Goal: Entertainment & Leisure: Consume media (video, audio)

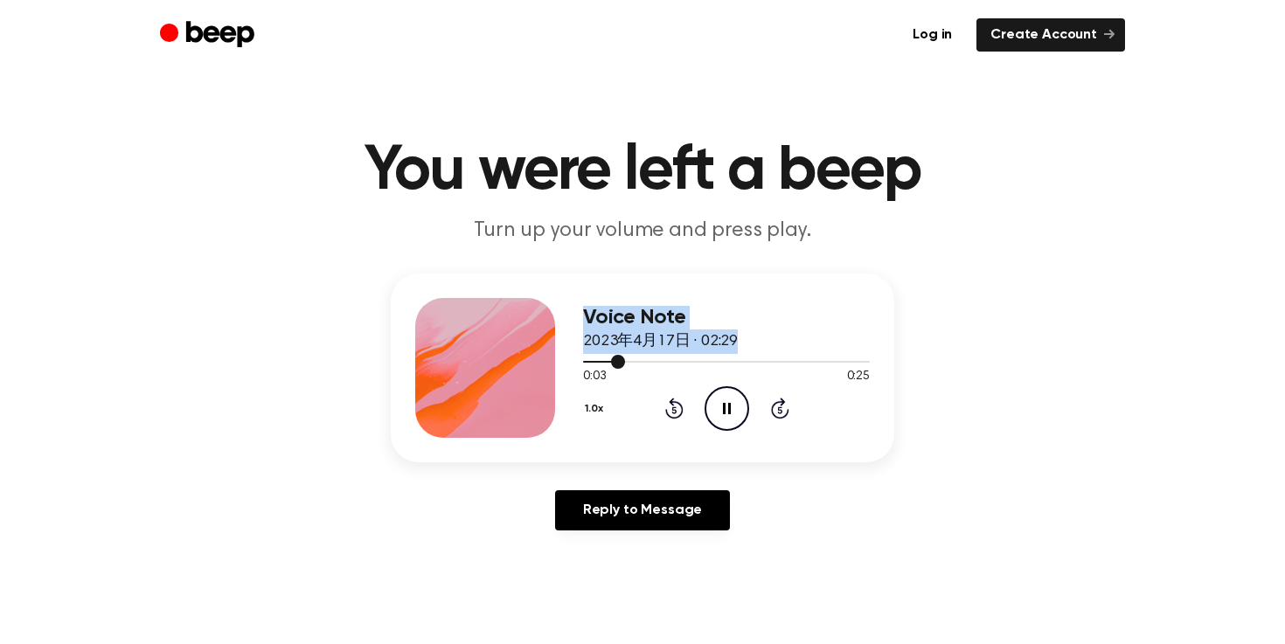
drag, startPoint x: 610, startPoint y: 363, endPoint x: 542, endPoint y: 363, distance: 67.3
click at [542, 363] on div "Voice Note 2023年4月17日 · 02:29 0:03 0:25 Your browser does not support the [obje…" at bounding box center [643, 368] width 504 height 189
click at [871, 316] on div "Voice Note 2023年4月17日 · 02:29 0:04 0:25 Your browser does not support the [obje…" at bounding box center [643, 368] width 504 height 189
drag, startPoint x: 852, startPoint y: 359, endPoint x: 484, endPoint y: 359, distance: 367.3
click at [485, 359] on div "Voice Note 2023年4月17日 · 02:29 0:25 0:25 Your browser does not support the [obje…" at bounding box center [643, 368] width 504 height 189
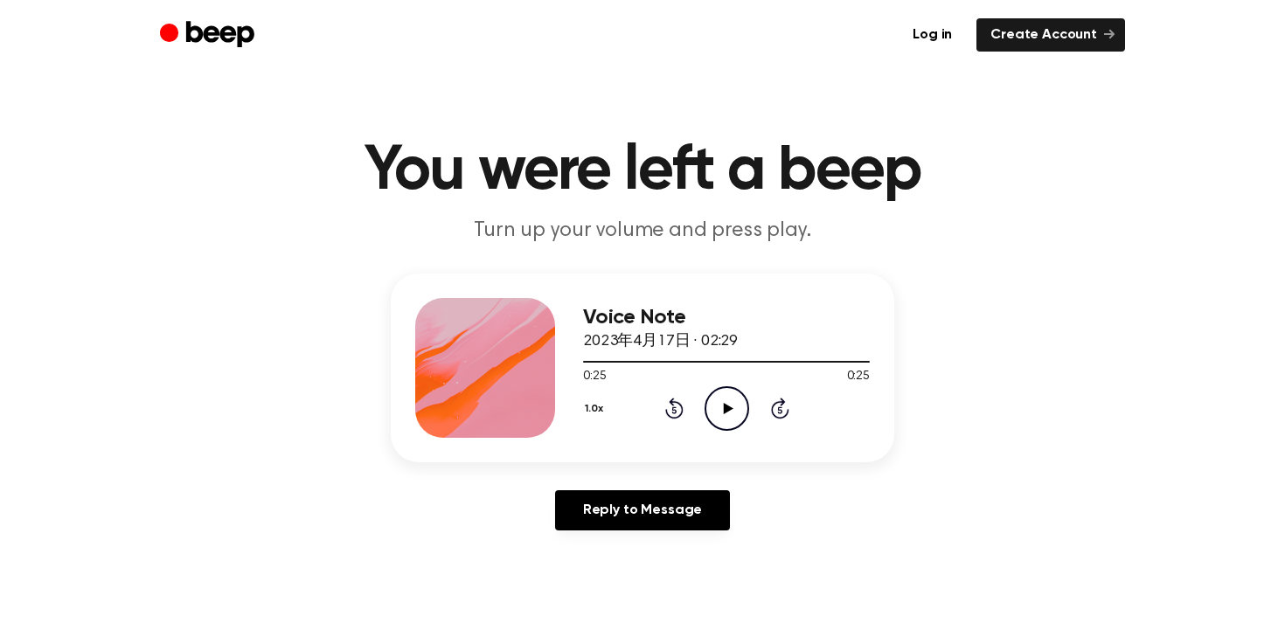
click at [582, 368] on div "Voice Note 2023年4月17日 · 02:29 0:25 0:25 Your browser does not support the [obje…" at bounding box center [643, 368] width 504 height 189
click at [586, 361] on div at bounding box center [726, 362] width 287 height 2
click at [717, 402] on icon "Play Audio" at bounding box center [727, 409] width 45 height 45
click at [717, 401] on icon "Pause Audio" at bounding box center [727, 409] width 45 height 45
click at [717, 401] on icon "Play Audio" at bounding box center [727, 409] width 45 height 45
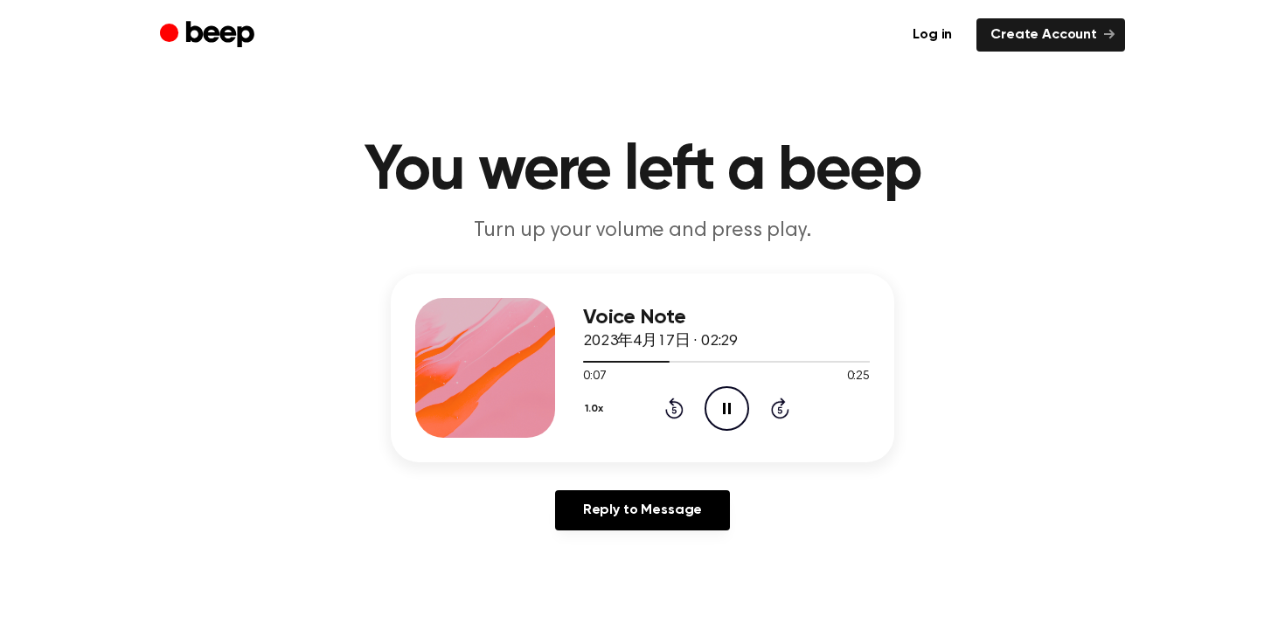
click at [721, 403] on icon "Pause Audio" at bounding box center [727, 409] width 45 height 45
drag, startPoint x: 668, startPoint y: 366, endPoint x: 534, endPoint y: 366, distance: 133.8
click at [534, 366] on div "Voice Note 2023年4月17日 · 02:29 0:07 0:25 Your browser does not support the [obje…" at bounding box center [643, 368] width 504 height 189
drag, startPoint x: 658, startPoint y: 366, endPoint x: 540, endPoint y: 400, distance: 123.7
click at [540, 400] on div "Voice Note 2023年4月17日 · 02:29 0:07 0:25 Your browser does not support the [obje…" at bounding box center [643, 368] width 504 height 189
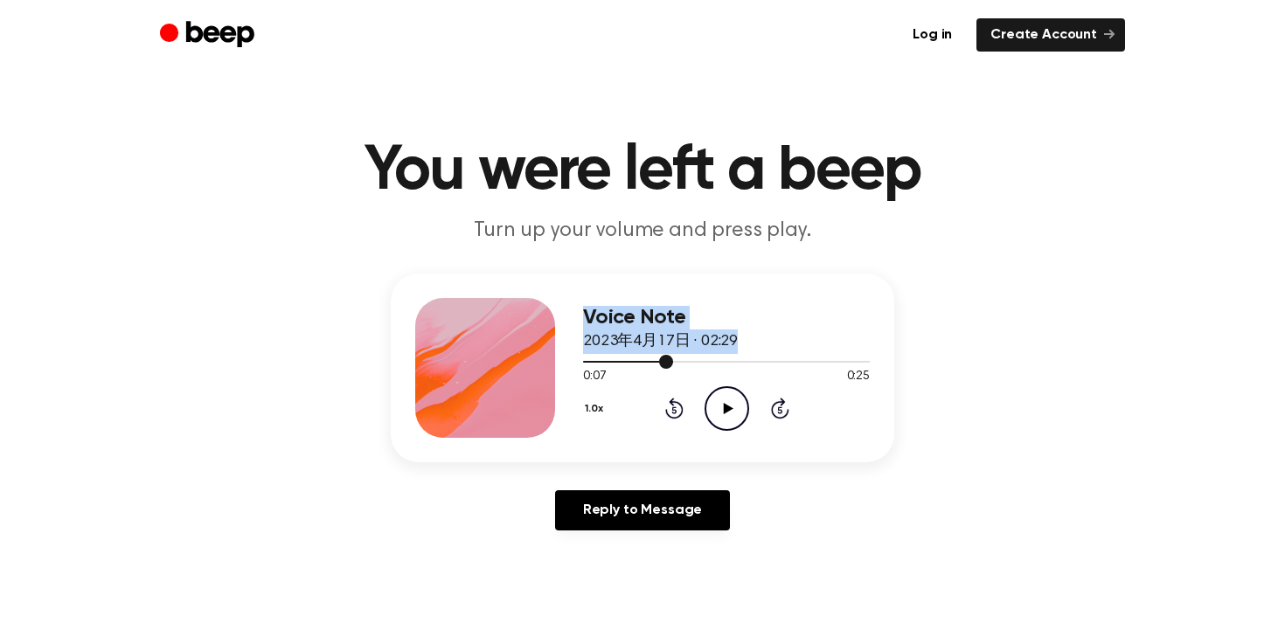
click at [589, 366] on div at bounding box center [726, 361] width 287 height 14
click at [715, 406] on icon "Play Audio" at bounding box center [727, 409] width 45 height 45
click at [721, 411] on icon "Pause Audio" at bounding box center [727, 409] width 45 height 45
click at [721, 410] on icon "Play Audio" at bounding box center [727, 409] width 45 height 45
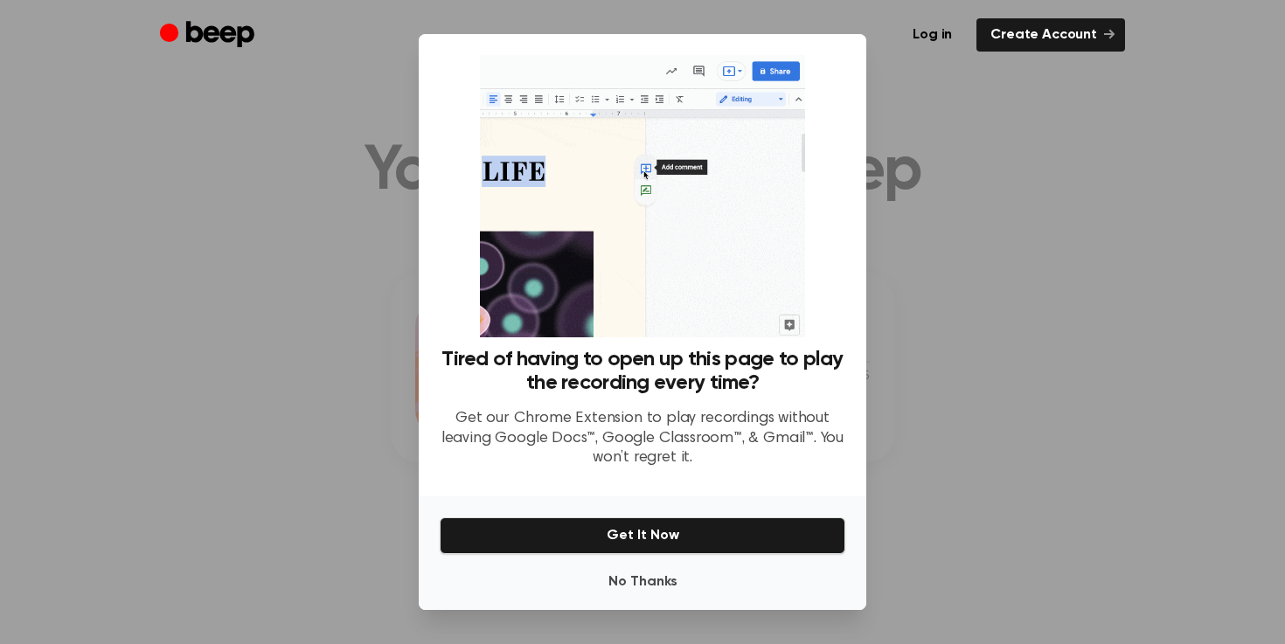
click at [1003, 299] on div at bounding box center [642, 322] width 1285 height 644
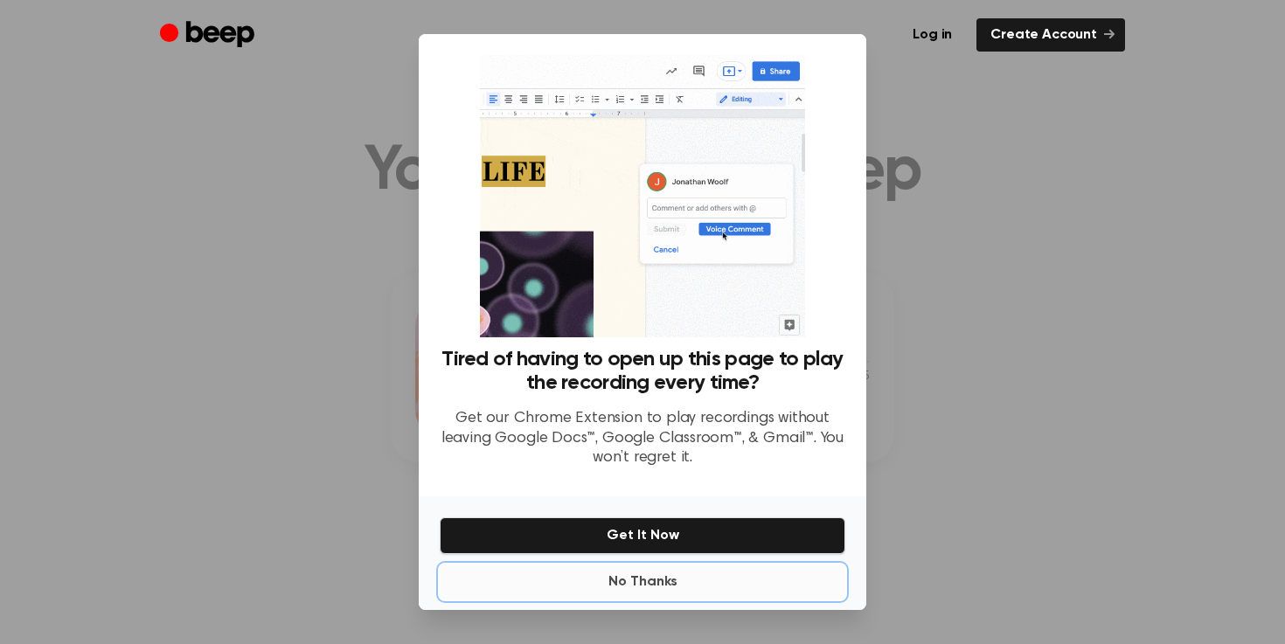
click at [664, 583] on button "No Thanks" at bounding box center [643, 582] width 406 height 35
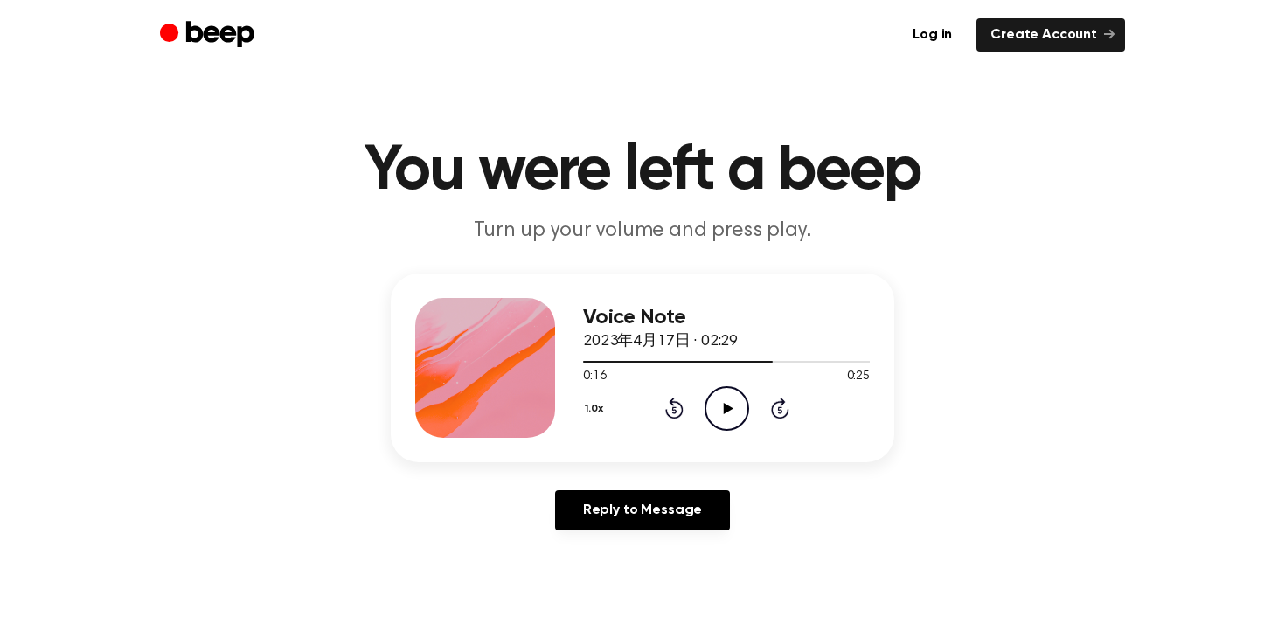
click at [725, 397] on icon "Play Audio" at bounding box center [727, 409] width 45 height 45
click at [719, 417] on icon "Play Audio" at bounding box center [727, 409] width 45 height 45
click at [720, 415] on icon "Pause Audio" at bounding box center [727, 409] width 45 height 45
click at [732, 414] on icon "Play Audio" at bounding box center [727, 409] width 45 height 45
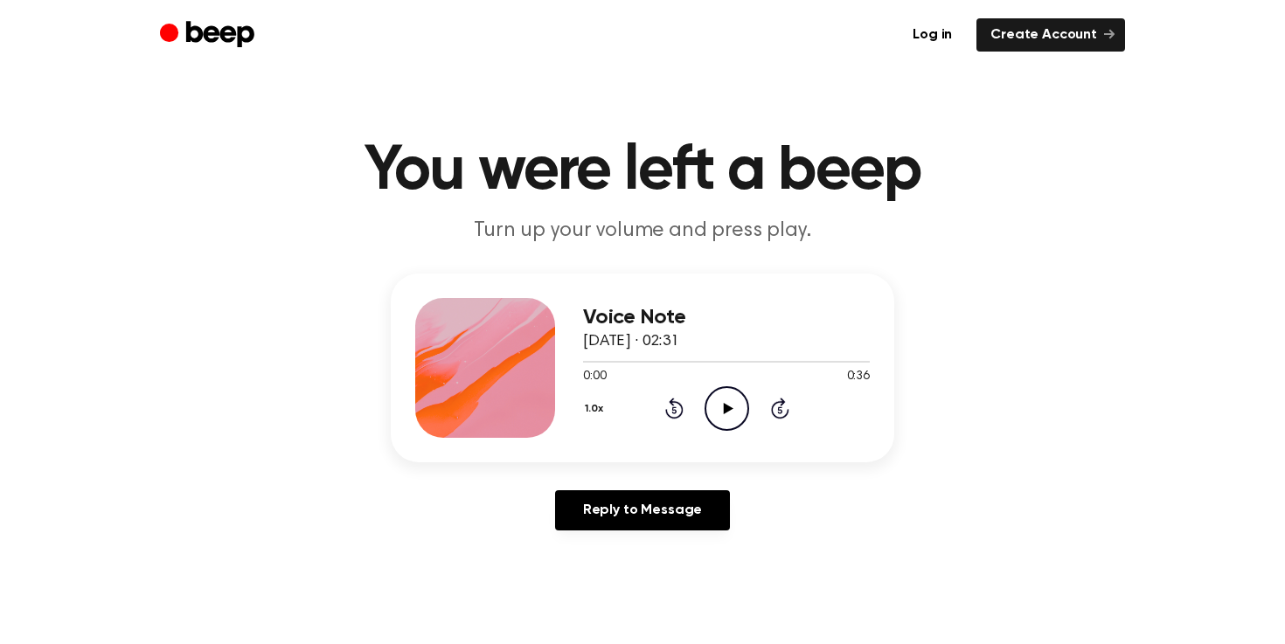
click at [733, 412] on icon "Play Audio" at bounding box center [727, 409] width 45 height 45
drag, startPoint x: 733, startPoint y: 412, endPoint x: 691, endPoint y: 432, distance: 46.5
click at [694, 426] on div "1.0x Rewind 5 seconds Play Audio Skip 5 seconds" at bounding box center [726, 409] width 287 height 45
click at [747, 395] on icon "Play Audio" at bounding box center [727, 409] width 45 height 45
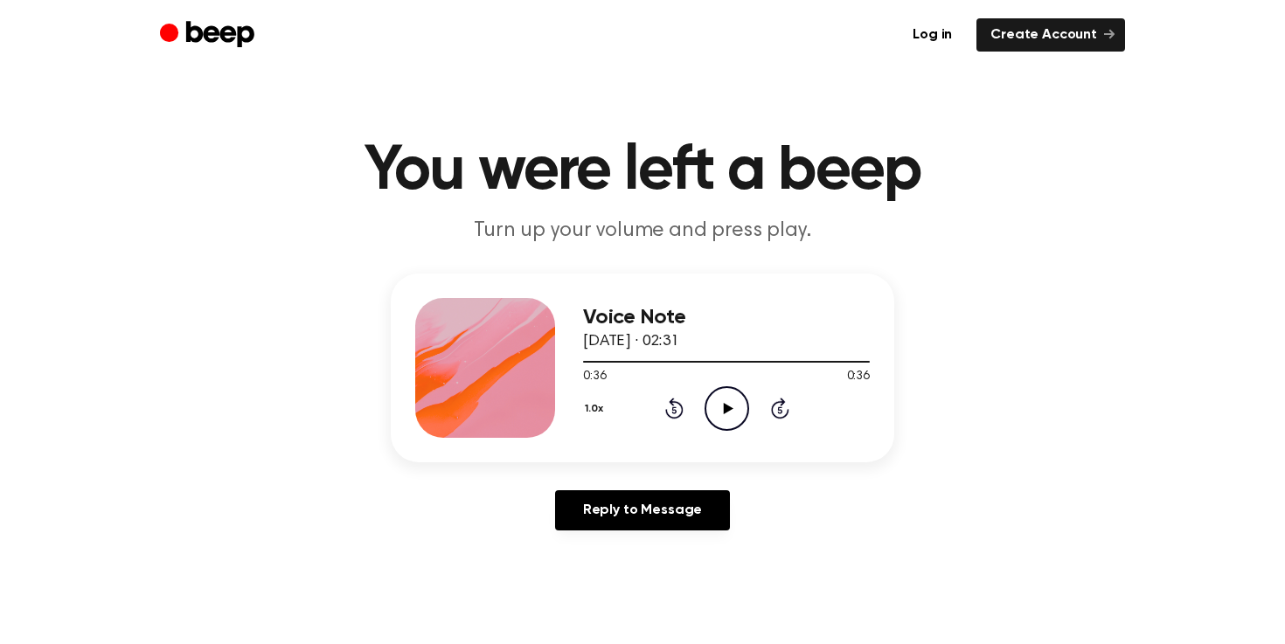
click at [722, 401] on icon "Play Audio" at bounding box center [727, 409] width 45 height 45
click at [722, 410] on icon "Play Audio" at bounding box center [727, 409] width 45 height 45
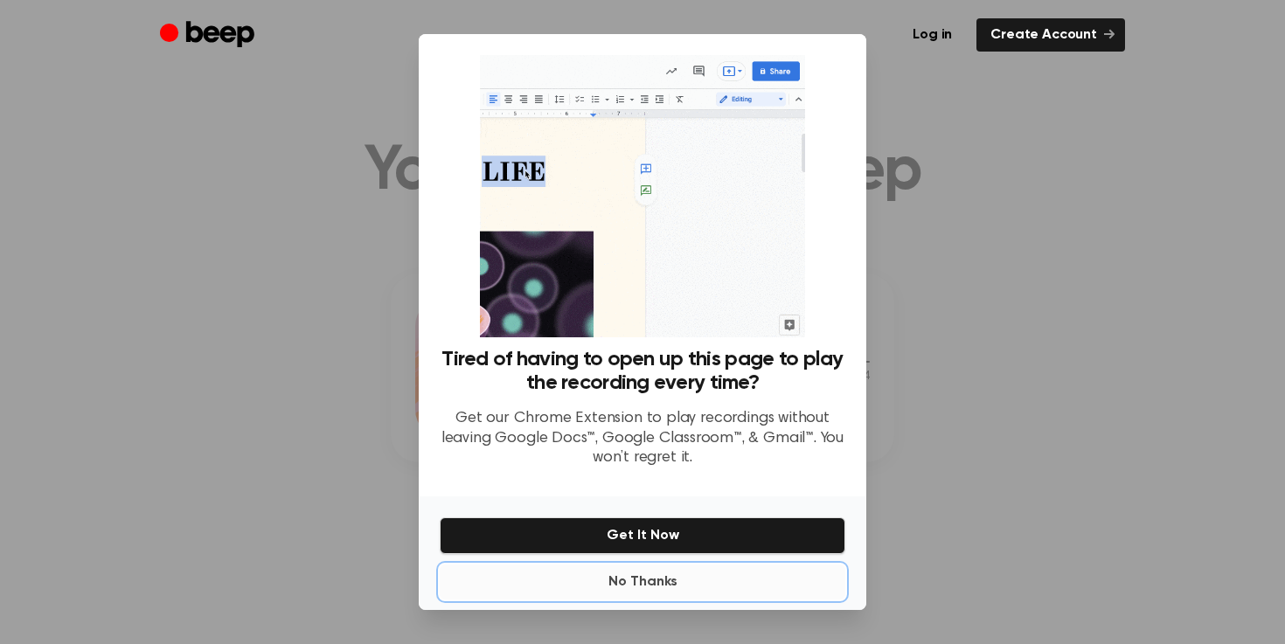
click at [659, 574] on button "No Thanks" at bounding box center [643, 582] width 406 height 35
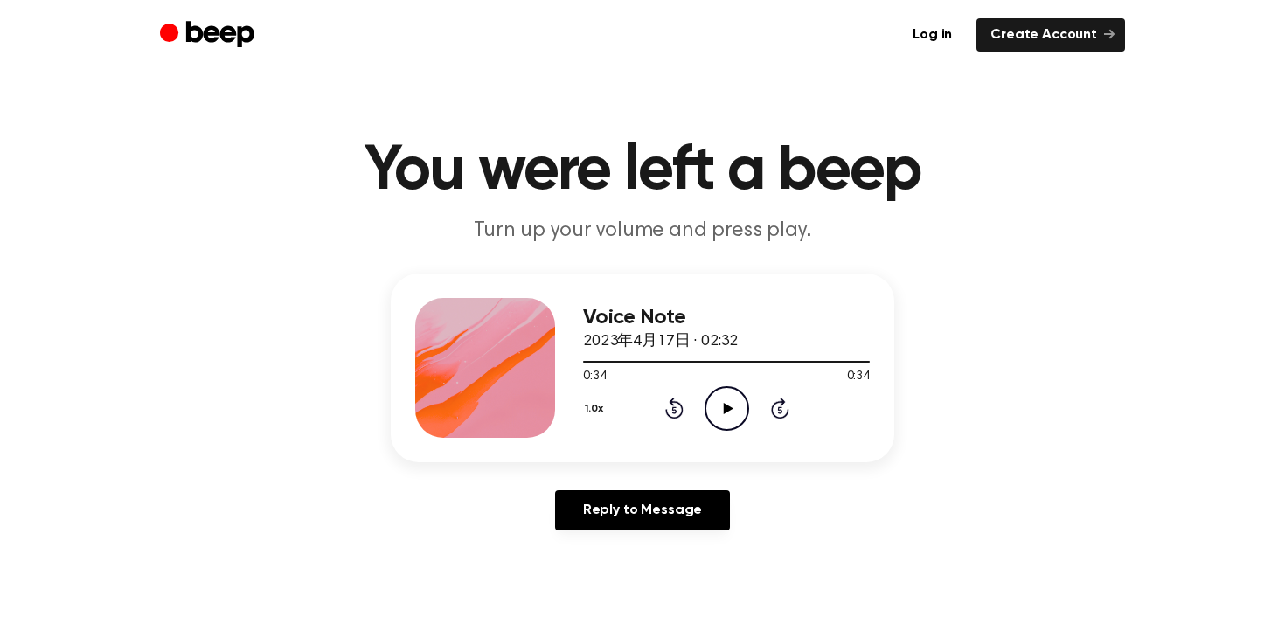
click at [734, 391] on icon "Play Audio" at bounding box center [727, 409] width 45 height 45
click at [728, 403] on icon at bounding box center [727, 408] width 8 height 11
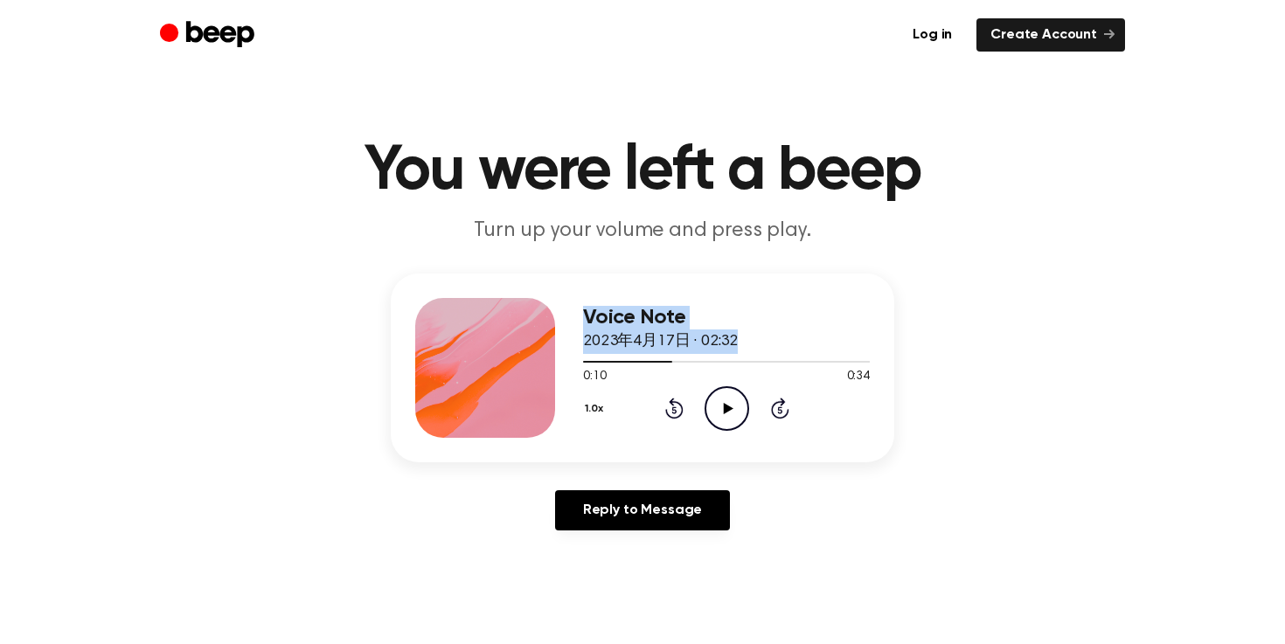
drag, startPoint x: 666, startPoint y: 362, endPoint x: 519, endPoint y: 366, distance: 147.8
click at [519, 366] on div "Voice Note 2023年4月17日 · 02:32 0:10 0:34 Your browser does not support the [obje…" at bounding box center [643, 368] width 504 height 189
click at [597, 361] on div at bounding box center [627, 362] width 89 height 2
drag, startPoint x: 591, startPoint y: 359, endPoint x: 561, endPoint y: 359, distance: 29.7
click at [561, 359] on div "Voice Note 2023年4月17日 · 02:32 0:01 0:34 Your browser does not support the [obje…" at bounding box center [643, 368] width 504 height 189
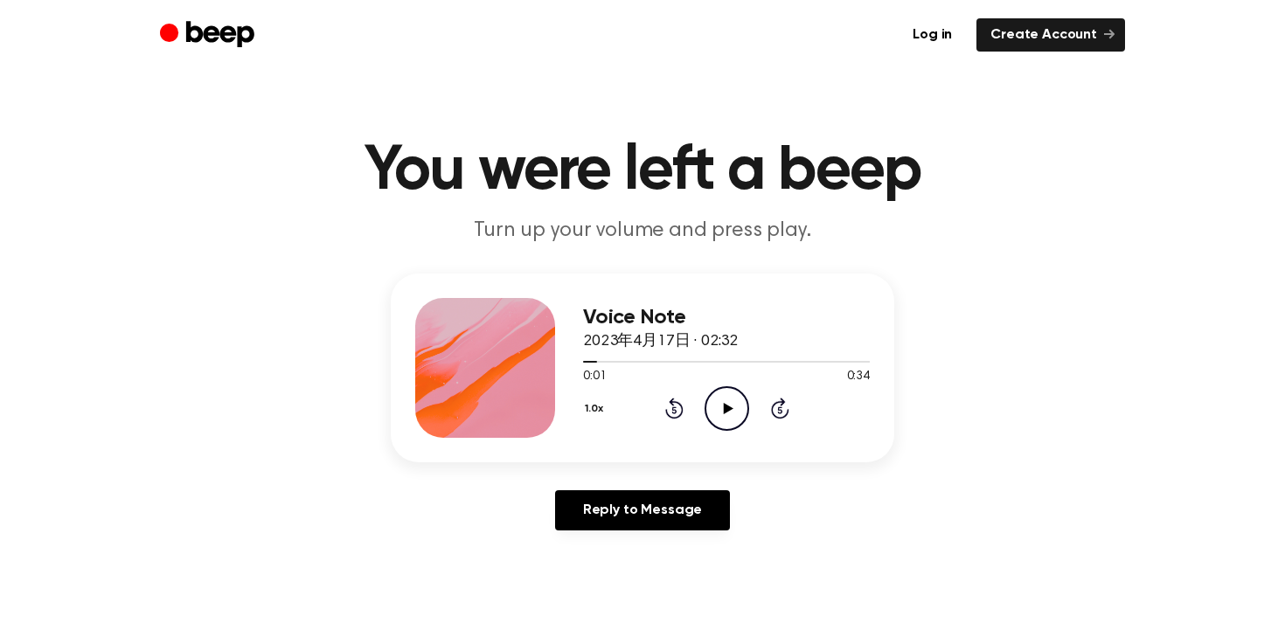
click at [719, 400] on icon "Play Audio" at bounding box center [727, 409] width 45 height 45
click at [730, 413] on icon at bounding box center [727, 408] width 8 height 11
click at [728, 406] on icon at bounding box center [728, 407] width 10 height 11
click at [728, 406] on icon at bounding box center [727, 407] width 8 height 11
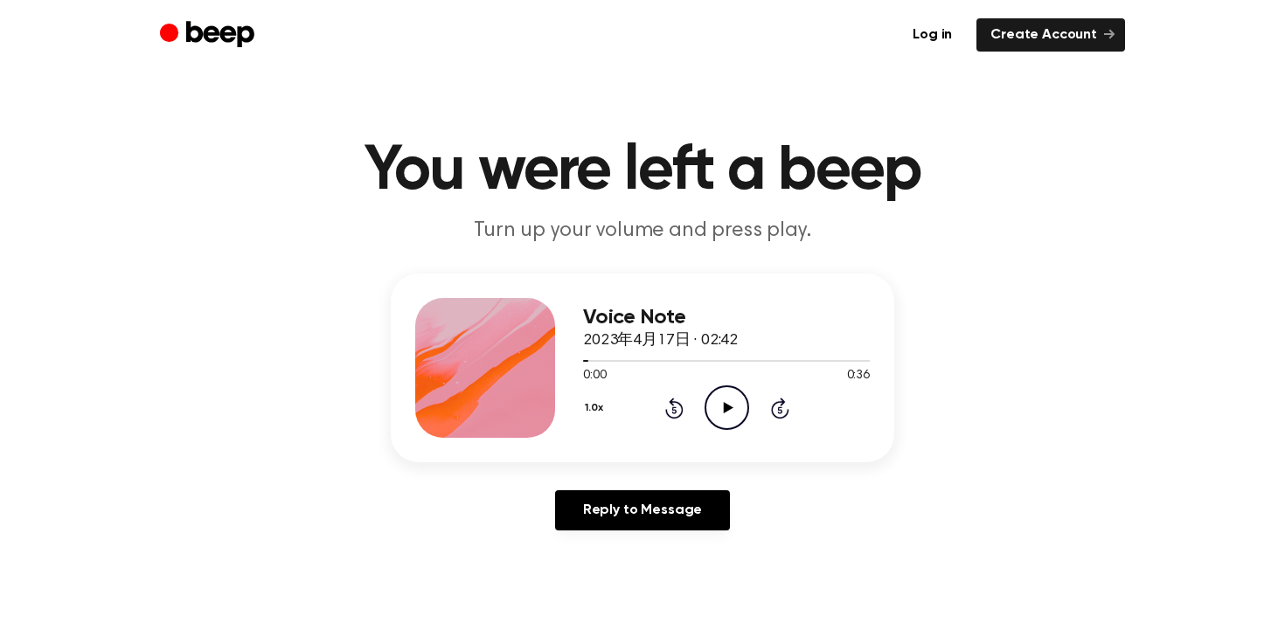
click at [728, 406] on icon at bounding box center [728, 407] width 10 height 11
click at [596, 414] on button "1.0x" at bounding box center [596, 409] width 27 height 30
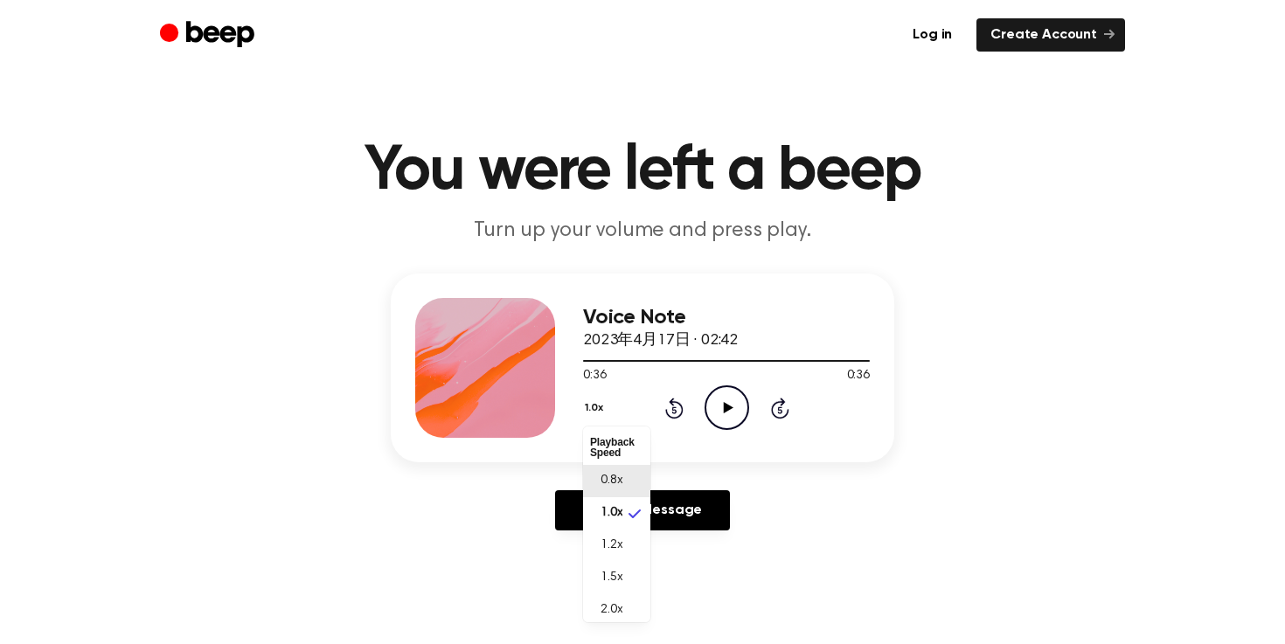
click at [609, 477] on span "0.8x" at bounding box center [612, 481] width 22 height 18
click at [720, 405] on icon "Play Audio" at bounding box center [727, 408] width 45 height 45
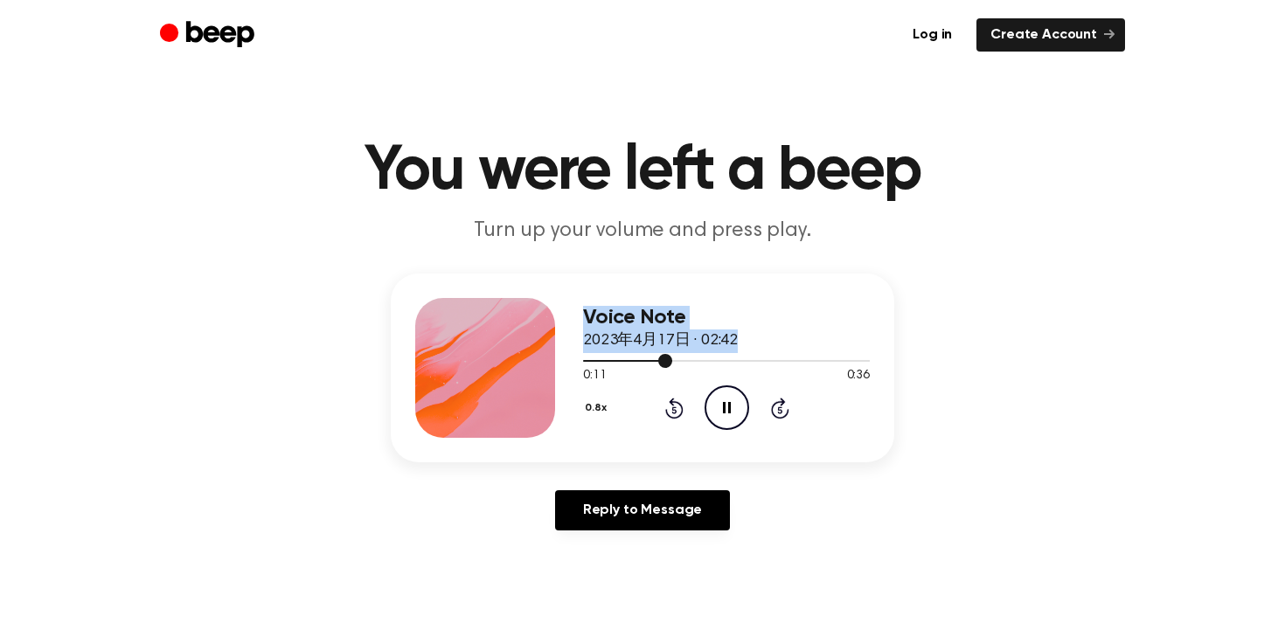
drag, startPoint x: 668, startPoint y: 362, endPoint x: 532, endPoint y: 359, distance: 136.5
click at [533, 364] on div "Voice Note 2023年4月17日 · 02:42 0:11 0:36 Your browser does not support the [obje…" at bounding box center [643, 368] width 504 height 189
click at [589, 360] on div at bounding box center [631, 361] width 97 height 2
click at [732, 409] on icon "Pause Audio" at bounding box center [727, 408] width 45 height 45
click at [732, 409] on icon "Play Audio" at bounding box center [727, 408] width 45 height 45
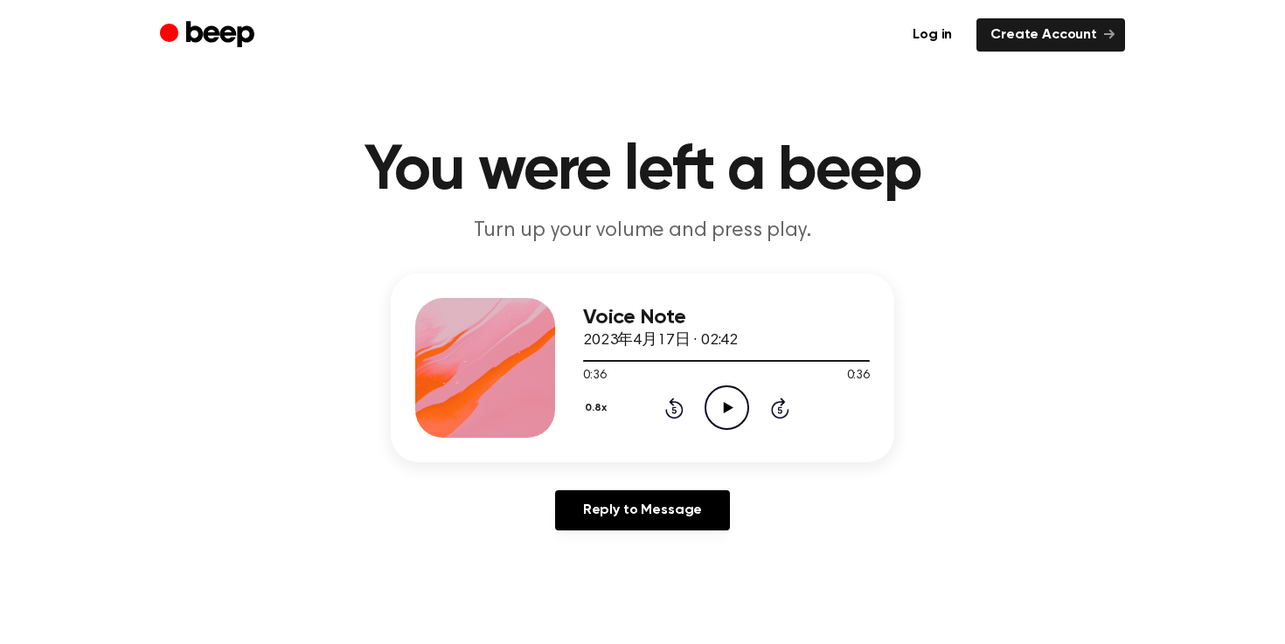
click at [732, 409] on icon "Play Audio" at bounding box center [727, 408] width 45 height 45
click at [732, 409] on icon "Pause Audio" at bounding box center [727, 408] width 45 height 45
click at [732, 409] on icon "Play Audio" at bounding box center [727, 408] width 45 height 45
click at [732, 409] on icon "Pause Audio" at bounding box center [727, 408] width 45 height 45
click at [732, 409] on icon "Play Audio" at bounding box center [727, 408] width 45 height 45
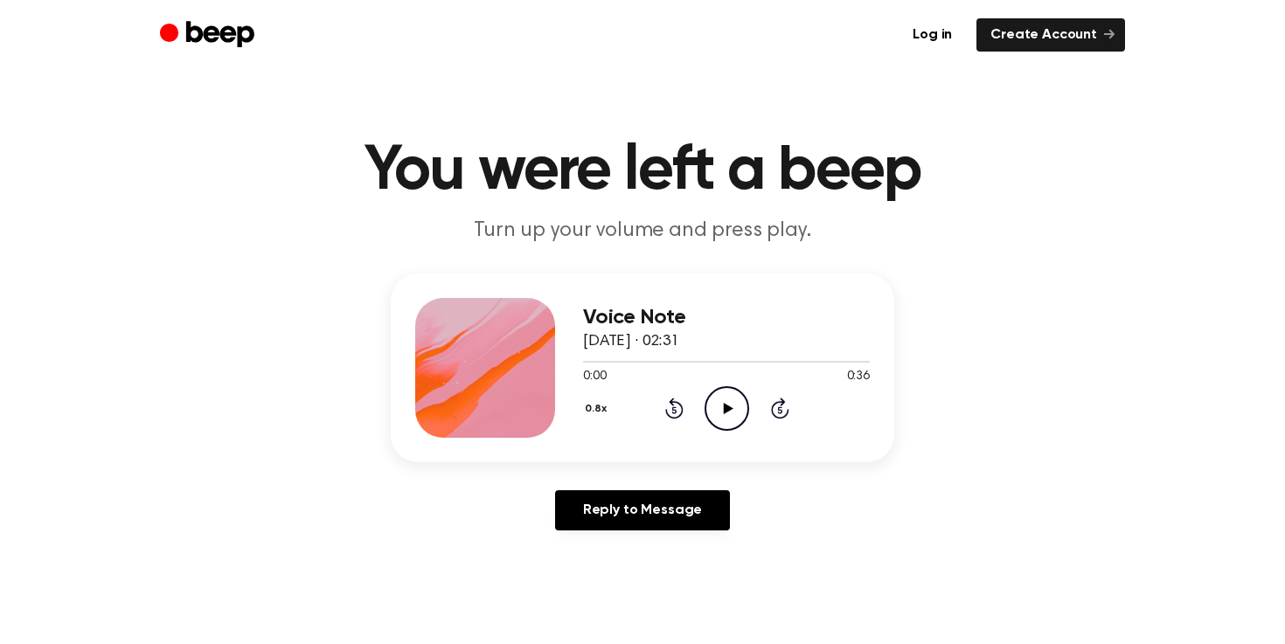
click at [735, 397] on icon "Play Audio" at bounding box center [727, 409] width 45 height 45
click at [735, 397] on icon "Pause Audio" at bounding box center [727, 409] width 45 height 45
click at [723, 417] on icon "Play Audio" at bounding box center [727, 409] width 45 height 45
drag, startPoint x: 621, startPoint y: 360, endPoint x: 574, endPoint y: 362, distance: 47.3
click at [574, 362] on div "Voice Note 2023年4月17日 · 02:31 0:06 0:36 Your browser does not support the [obje…" at bounding box center [643, 368] width 504 height 189
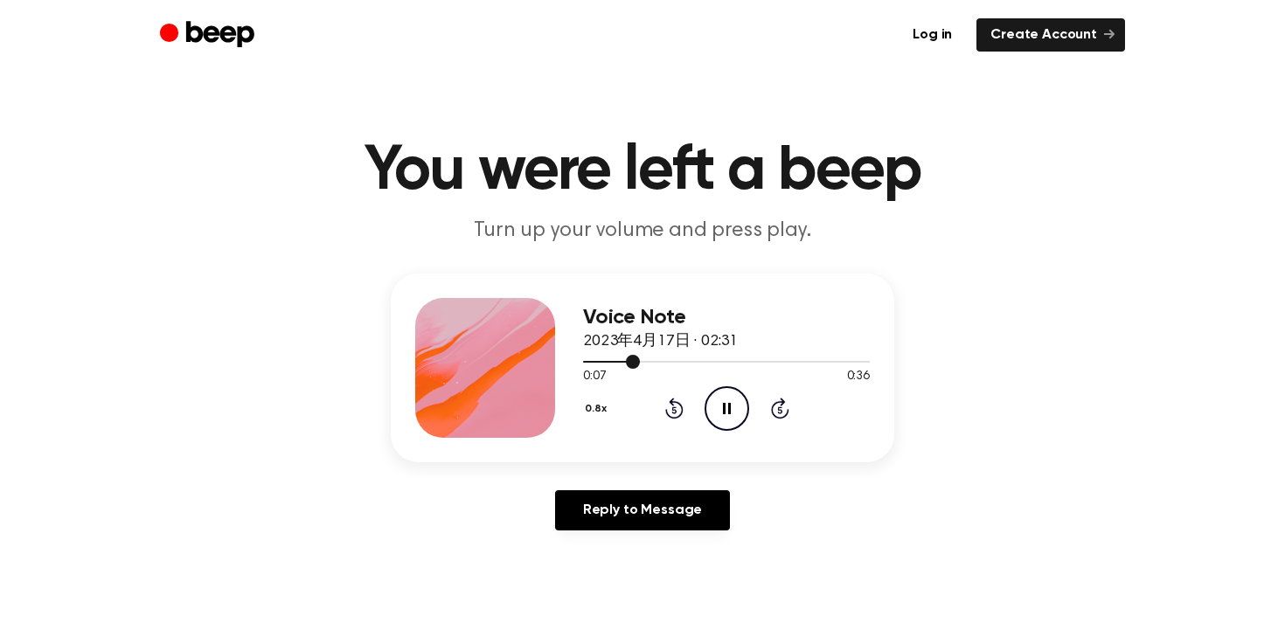
click at [586, 362] on div at bounding box center [726, 361] width 287 height 14
click at [714, 393] on icon "Play Audio" at bounding box center [727, 409] width 45 height 45
click at [714, 393] on icon "Pause Audio" at bounding box center [727, 409] width 45 height 45
click at [714, 393] on icon "Play Audio" at bounding box center [727, 409] width 45 height 45
click at [714, 392] on icon "Play Audio" at bounding box center [727, 409] width 45 height 45
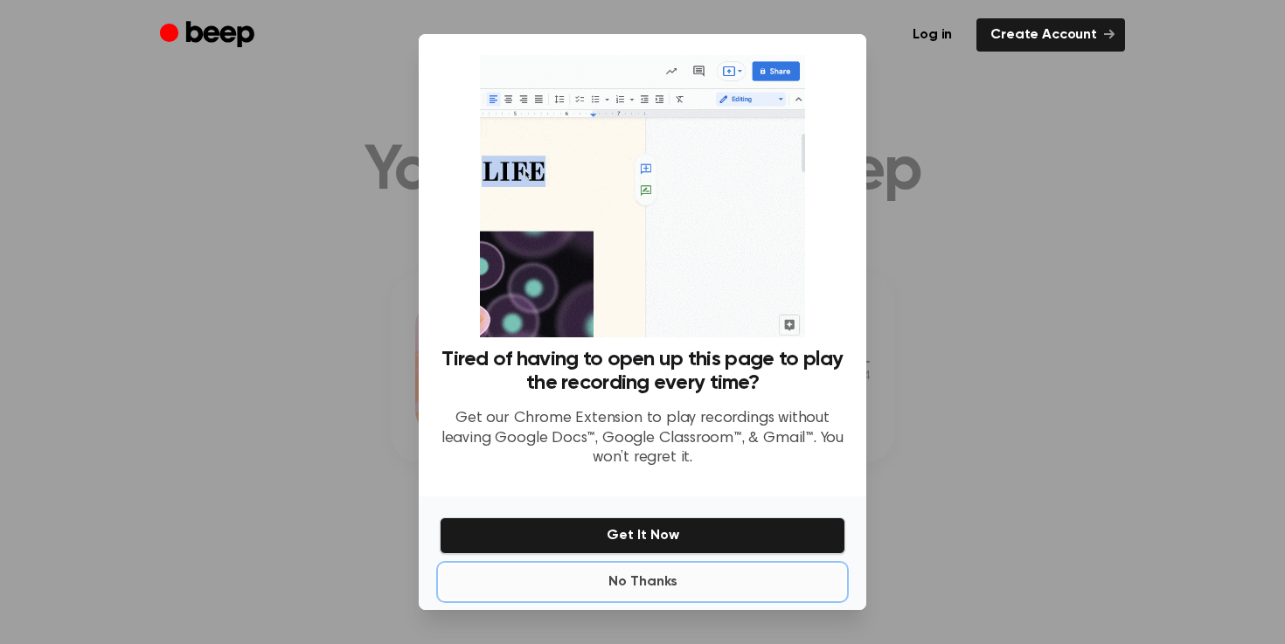
click at [652, 571] on button "No Thanks" at bounding box center [643, 582] width 406 height 35
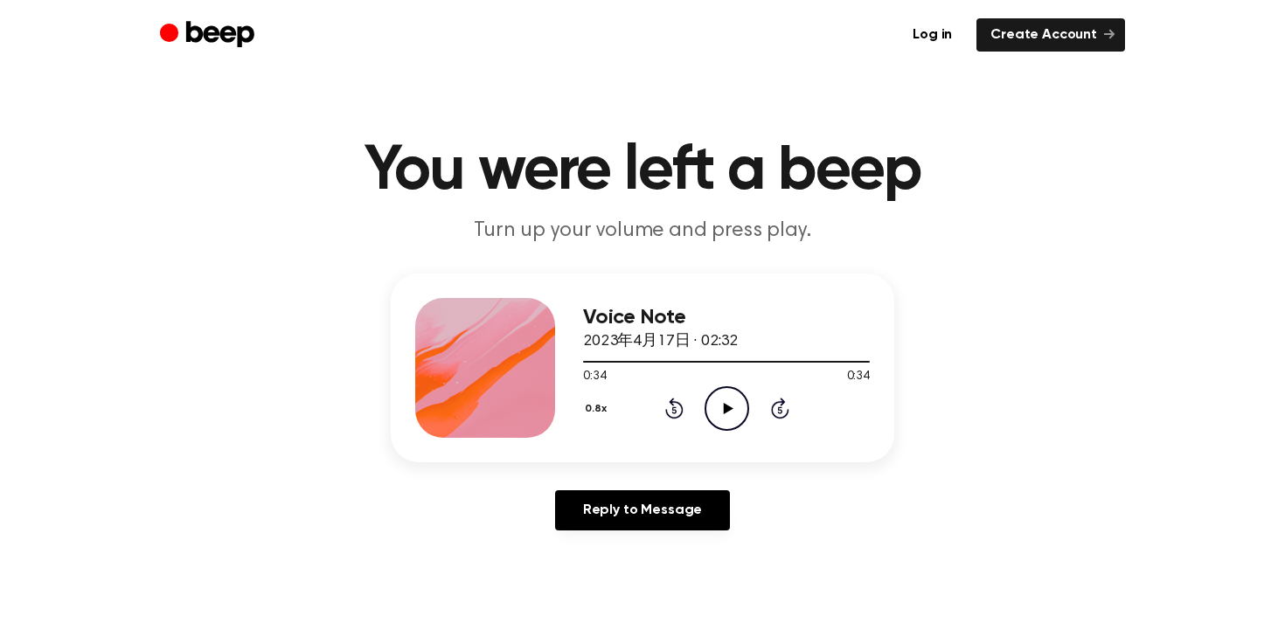
click at [705, 412] on icon "Play Audio" at bounding box center [727, 409] width 45 height 45
click at [715, 411] on icon "Play Audio" at bounding box center [727, 409] width 45 height 45
click at [715, 411] on icon "Pause Audio" at bounding box center [727, 409] width 45 height 45
click at [715, 411] on icon "Play Audio" at bounding box center [727, 409] width 45 height 45
click at [715, 411] on icon "Pause Audio" at bounding box center [727, 409] width 45 height 45
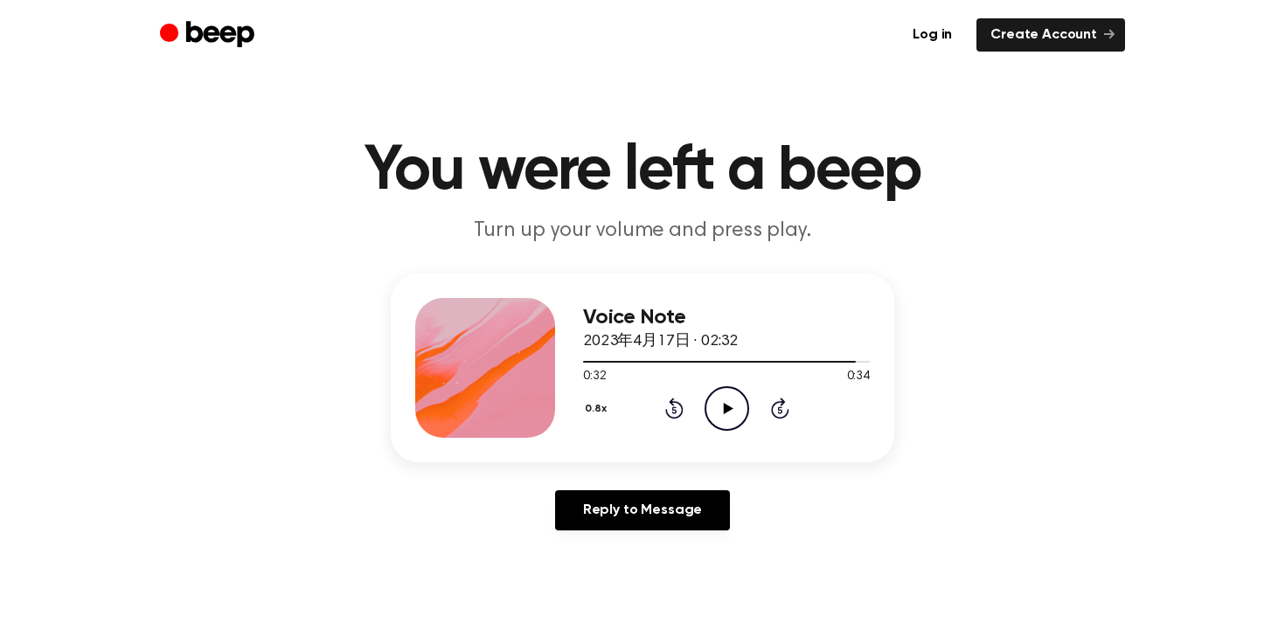
click at [715, 411] on icon "Play Audio" at bounding box center [727, 409] width 45 height 45
click at [731, 414] on icon "Pause Audio" at bounding box center [727, 409] width 45 height 45
